Goal: Task Accomplishment & Management: Complete application form

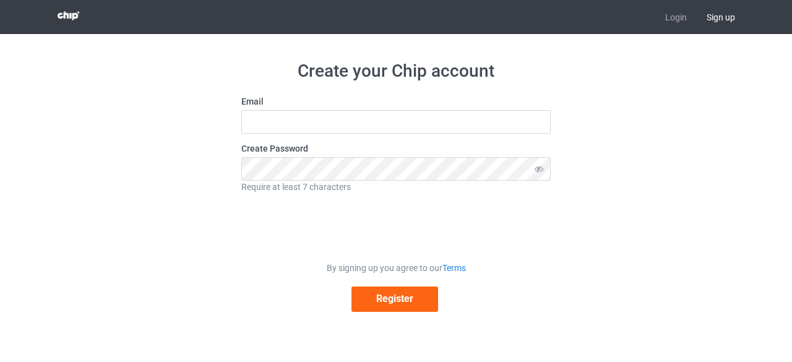
drag, startPoint x: 708, startPoint y: 22, endPoint x: 742, endPoint y: 7, distance: 37.2
click at [742, 7] on span "Sign up" at bounding box center [721, 17] width 48 height 34
click at [539, 182] on div "Require at least 7 characters" at bounding box center [396, 187] width 310 height 12
click at [542, 171] on icon at bounding box center [539, 168] width 23 height 23
click at [266, 121] on input "text" at bounding box center [396, 122] width 310 height 24
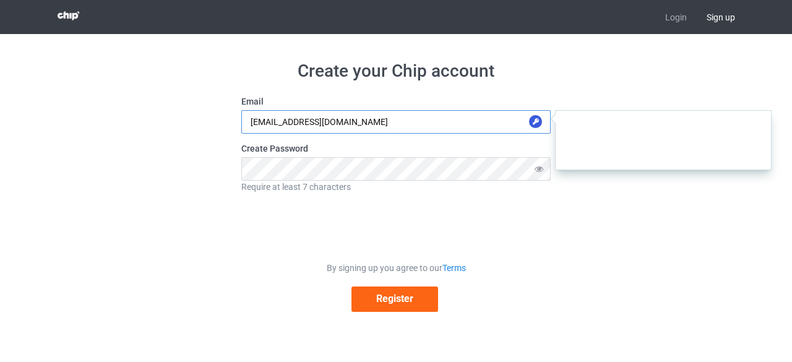
type input "[EMAIL_ADDRESS][DOMAIN_NAME]"
click at [302, 181] on div "Require at least 7 characters" at bounding box center [396, 187] width 310 height 12
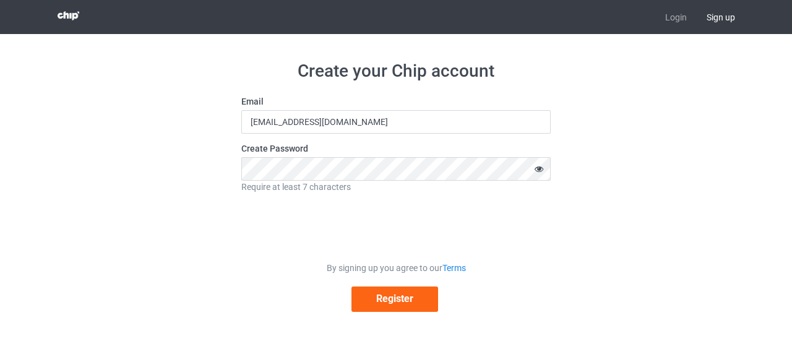
click at [538, 164] on icon at bounding box center [539, 168] width 23 height 23
click at [537, 163] on icon at bounding box center [539, 168] width 23 height 23
click at [378, 299] on button "Register" at bounding box center [395, 299] width 87 height 25
